Goal: Task Accomplishment & Management: Manage account settings

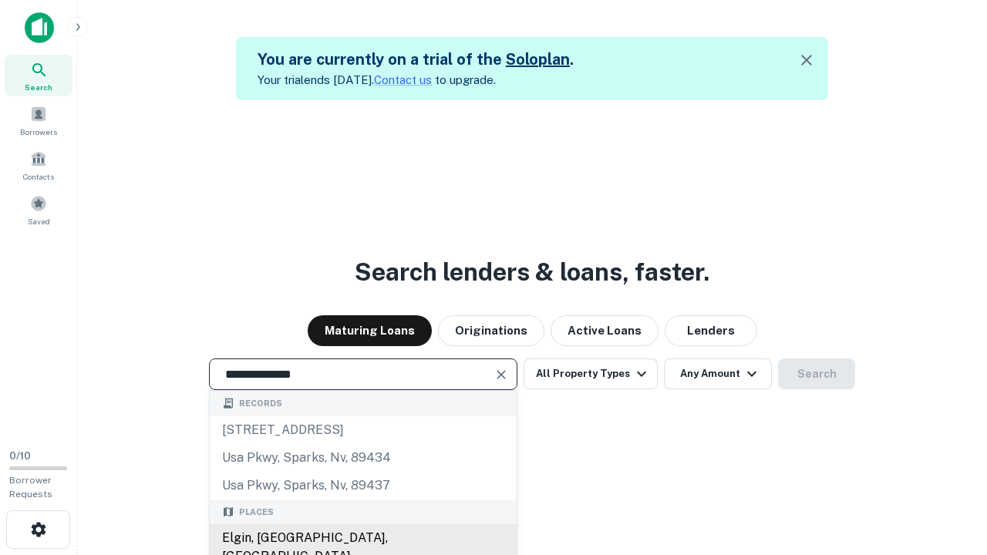
click at [362, 538] on div "Elgin, [GEOGRAPHIC_DATA], [GEOGRAPHIC_DATA]" at bounding box center [363, 547] width 307 height 46
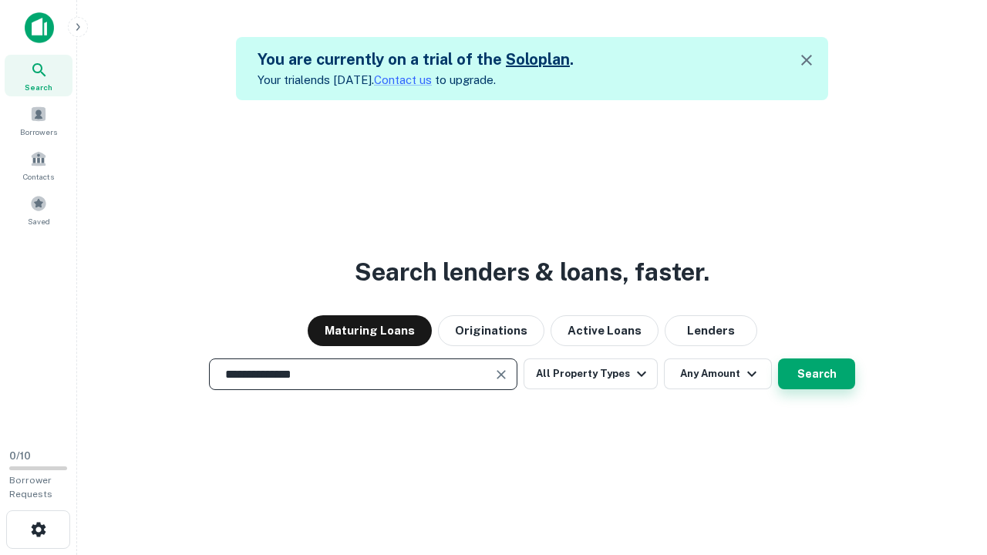
type input "**********"
click at [816, 374] on button "Search" at bounding box center [816, 373] width 77 height 31
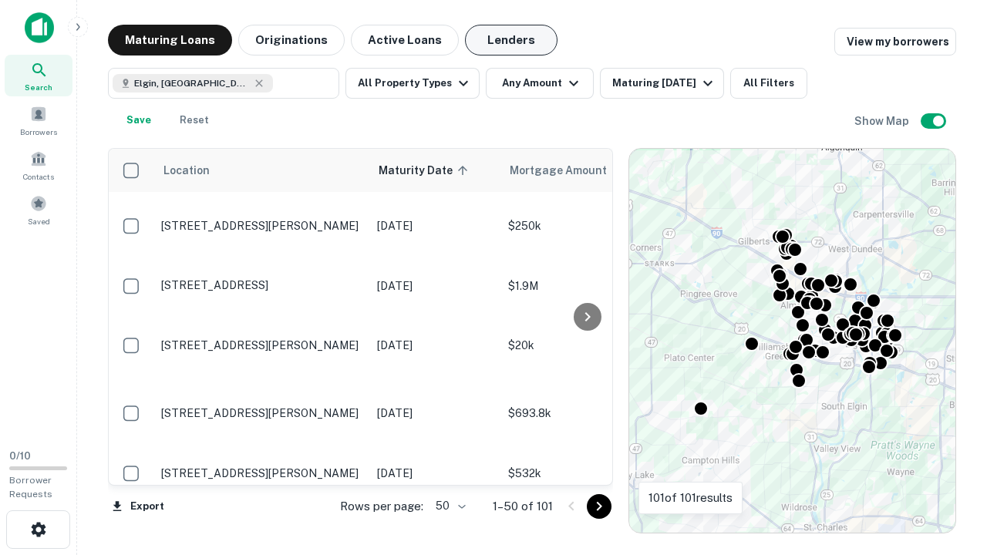
click at [511, 40] on button "Lenders" at bounding box center [511, 40] width 92 height 31
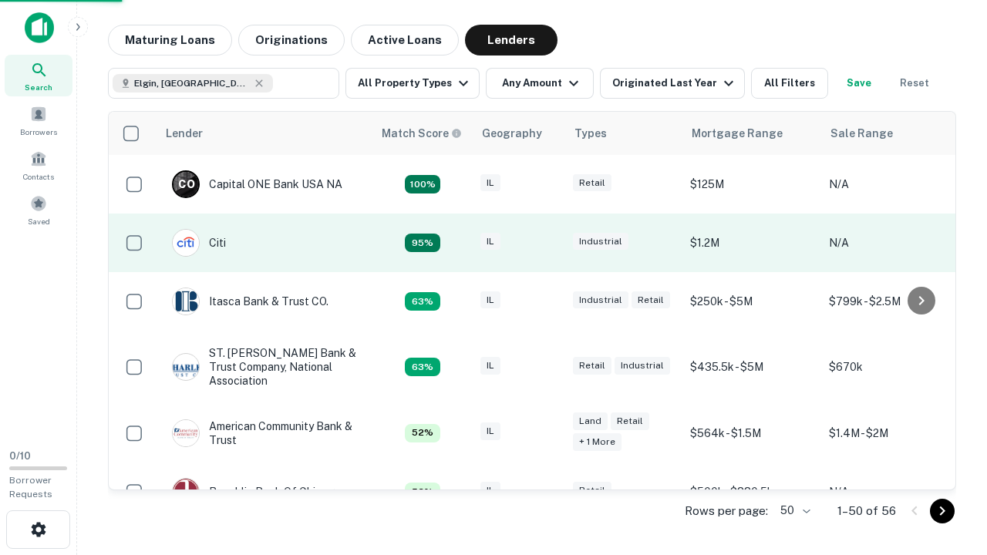
click at [547, 243] on div "IL" at bounding box center [518, 243] width 77 height 21
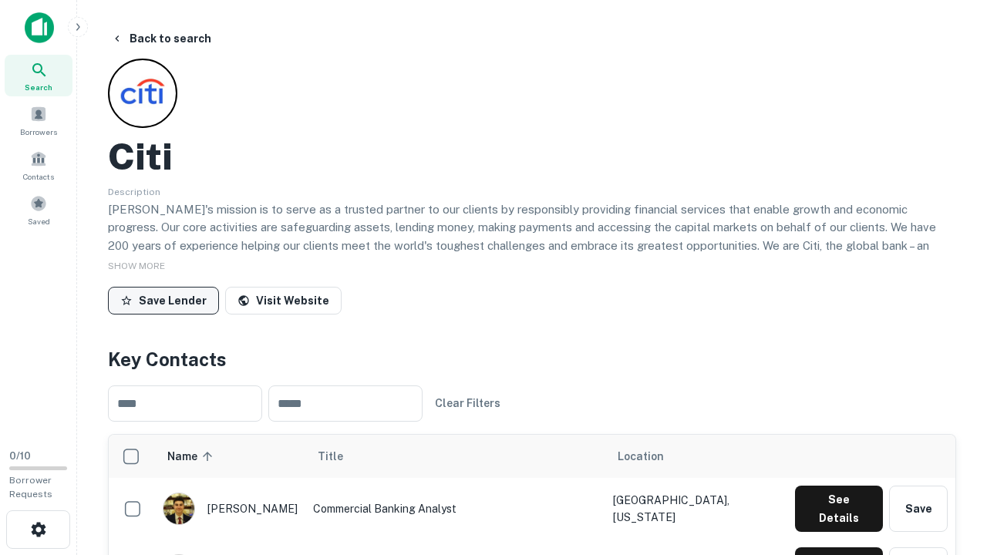
click at [163, 300] on button "Save Lender" at bounding box center [163, 301] width 111 height 28
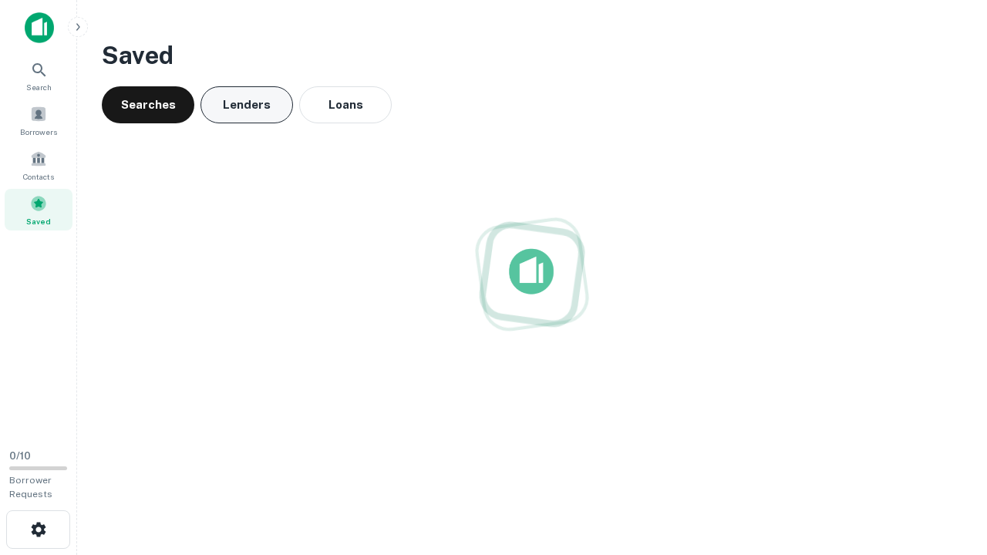
click at [247, 105] on button "Lenders" at bounding box center [246, 104] width 92 height 37
